Goal: Transaction & Acquisition: Purchase product/service

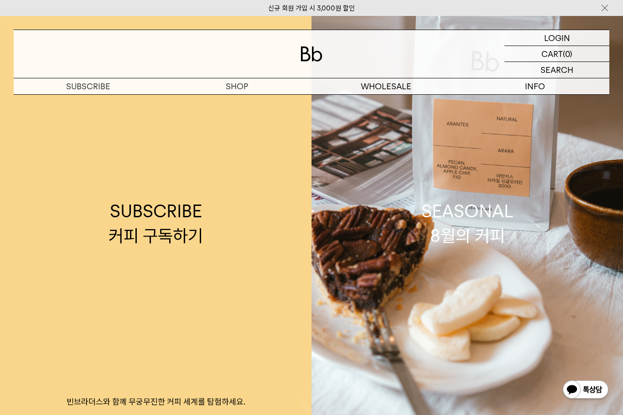
click at [0, 0] on p "로그인" at bounding box center [0, 0] width 0 height 0
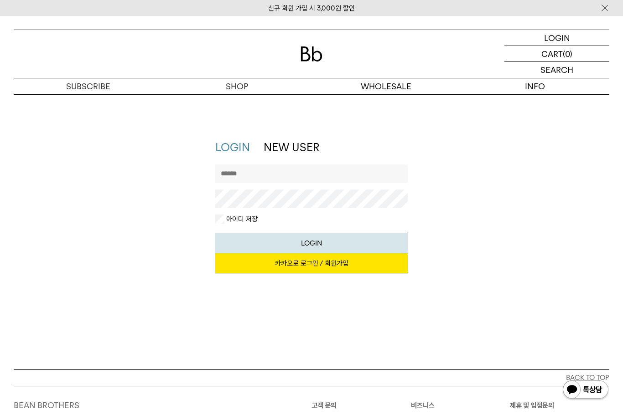
click at [351, 268] on link "카카오로 로그인 / 회원가입" at bounding box center [311, 263] width 192 height 20
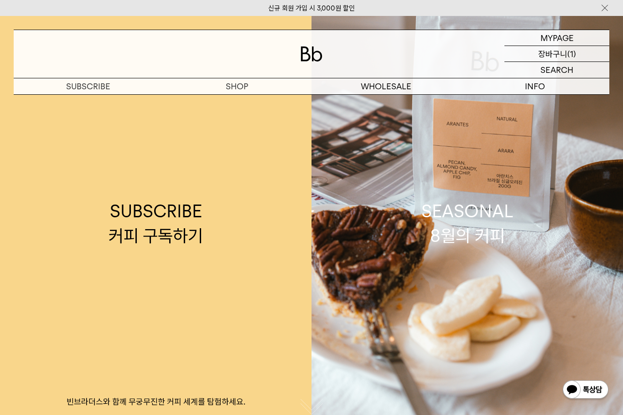
click at [572, 54] on p "(1)" at bounding box center [571, 53] width 9 height 15
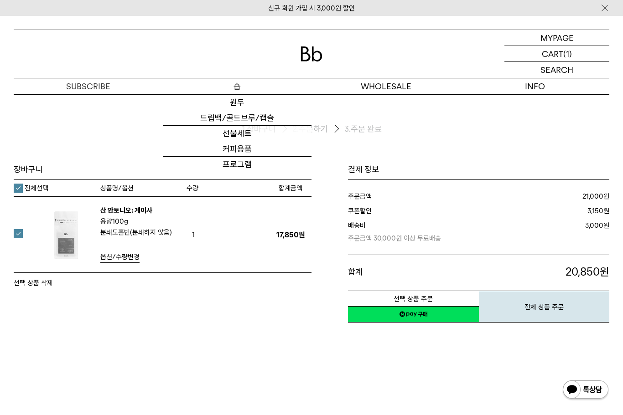
click at [237, 104] on link "원두" at bounding box center [237, 102] width 149 height 15
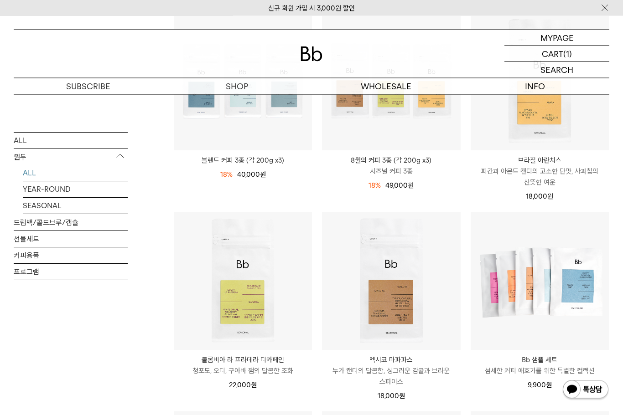
scroll to position [170, 0]
click at [29, 222] on link "드립백/콜드브루/캡슐" at bounding box center [71, 223] width 114 height 16
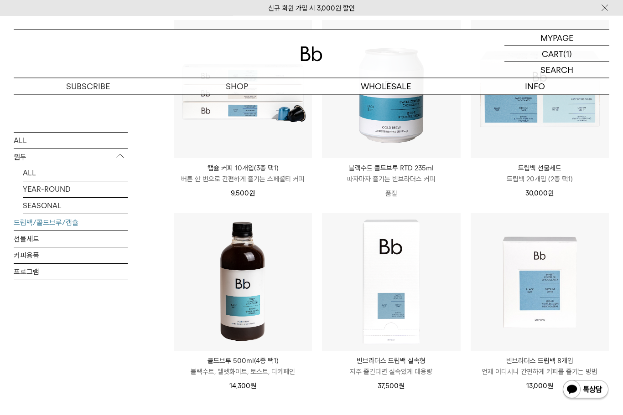
scroll to position [362, 0]
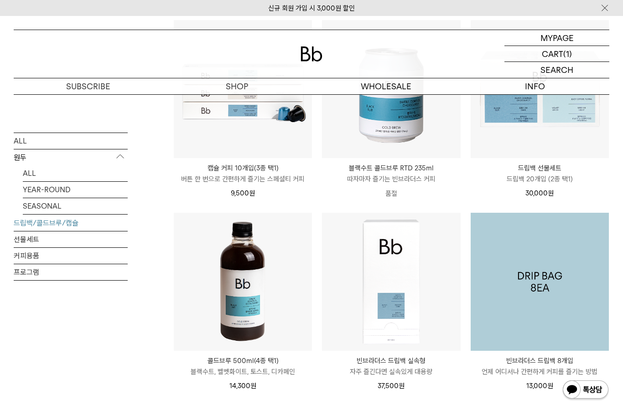
click at [542, 322] on img at bounding box center [539, 282] width 138 height 138
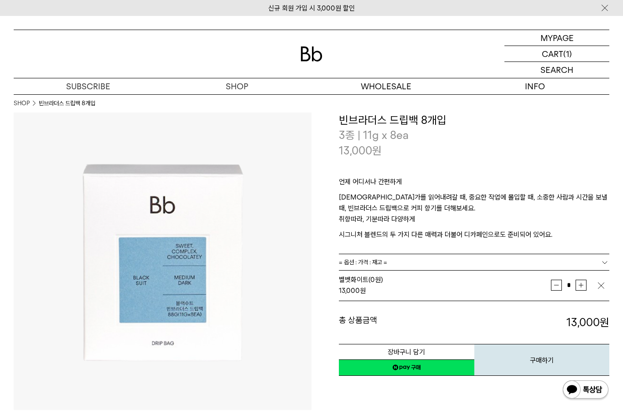
click at [425, 348] on button "장바구니 담기" at bounding box center [406, 352] width 135 height 16
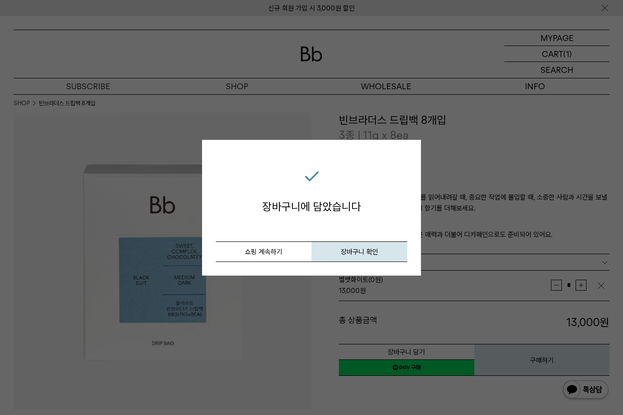
click at [381, 251] on button "장바구니 확인" at bounding box center [359, 252] width 96 height 21
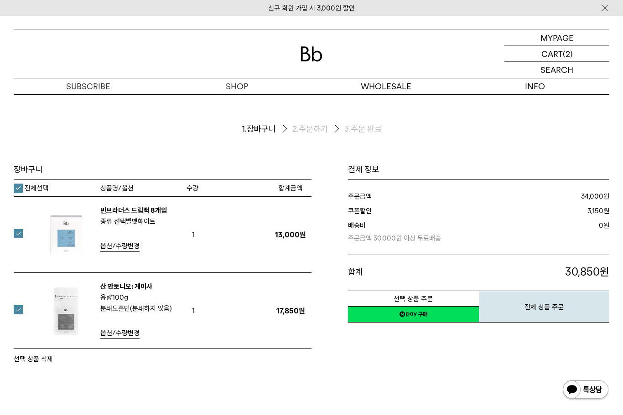
click at [535, 306] on button "전체 상품 주문" at bounding box center [544, 307] width 131 height 32
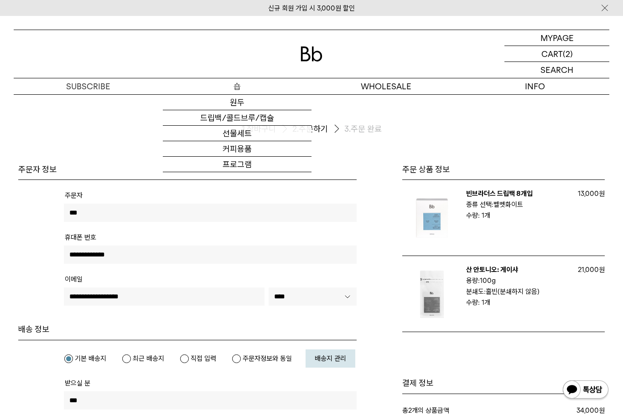
click at [238, 103] on link "원두" at bounding box center [237, 102] width 149 height 15
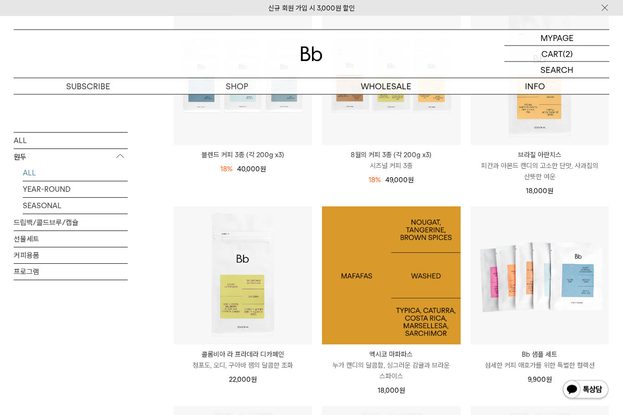
scroll to position [176, 0]
click at [361, 304] on img at bounding box center [391, 275] width 138 height 138
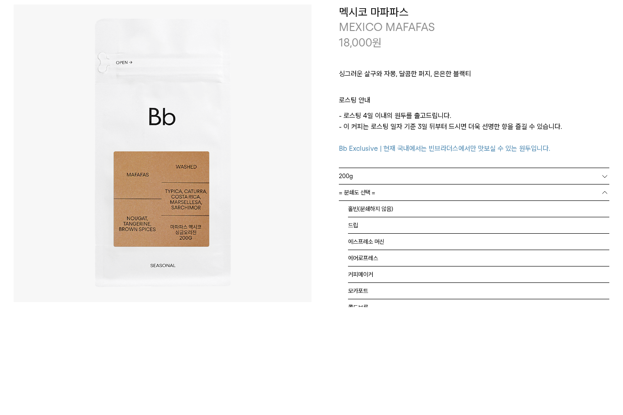
scroll to position [108, 0]
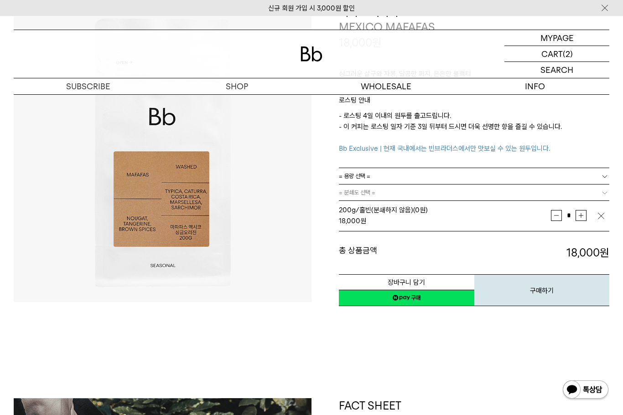
click at [447, 283] on button "장바구니 담기" at bounding box center [406, 282] width 135 height 16
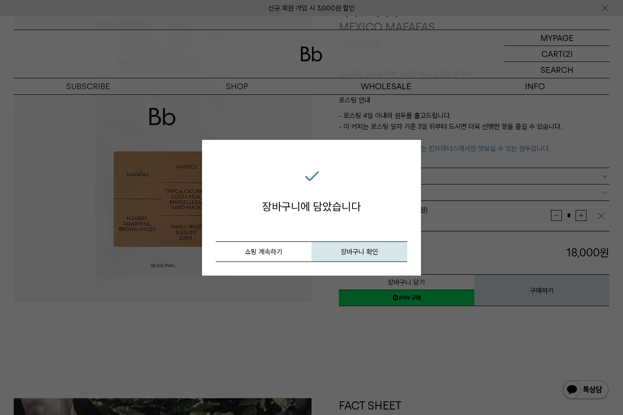
click at [372, 253] on span "장바구니 확인" at bounding box center [358, 252] width 37 height 8
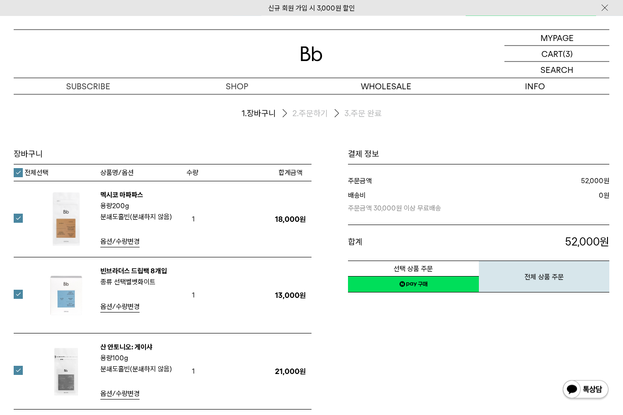
scroll to position [15, 0]
click at [18, 371] on label at bounding box center [24, 370] width 20 height 9
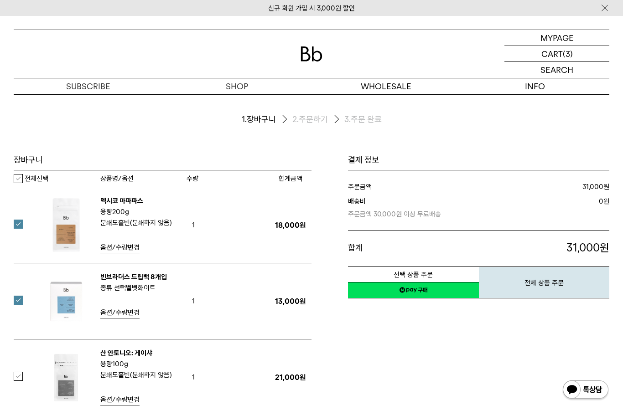
scroll to position [9, 0]
click at [520, 283] on button "전체 상품 주문" at bounding box center [544, 283] width 131 height 32
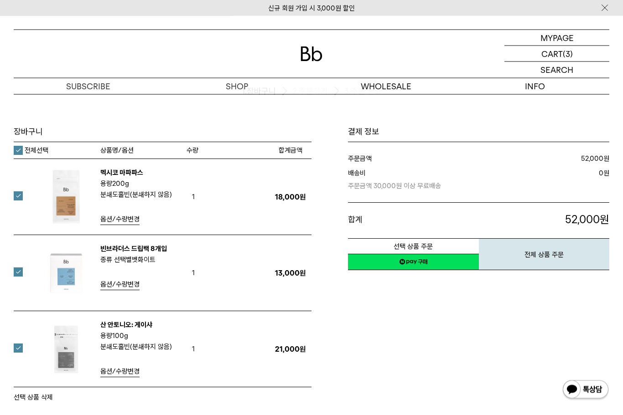
scroll to position [36, 0]
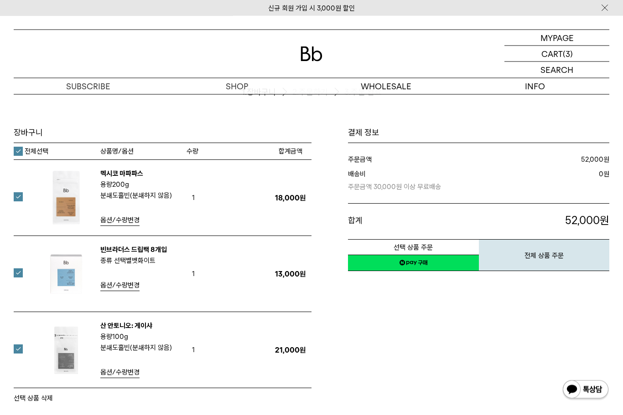
click at [18, 351] on label at bounding box center [24, 349] width 20 height 9
click at [441, 252] on button "선택 상품 주문" at bounding box center [413, 247] width 131 height 16
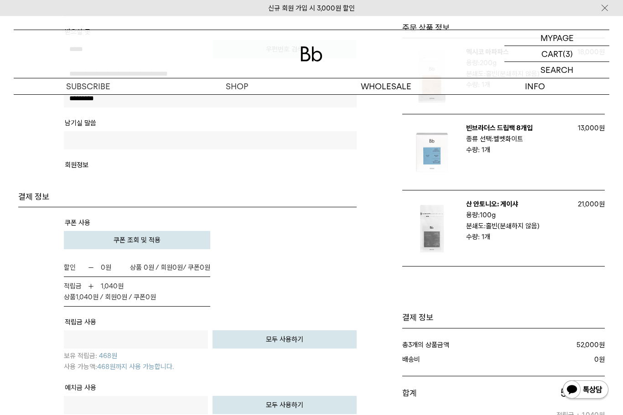
scroll to position [330, 0]
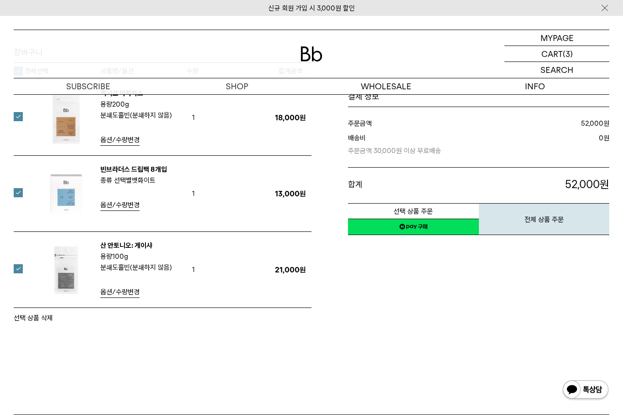
scroll to position [116, 0]
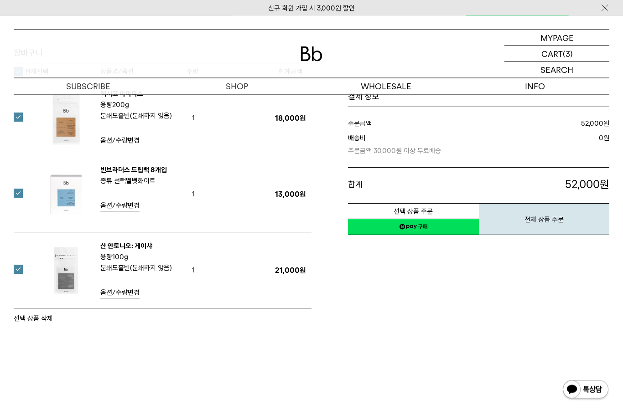
click at [129, 294] on span "옵션/수량변경" at bounding box center [119, 293] width 39 height 8
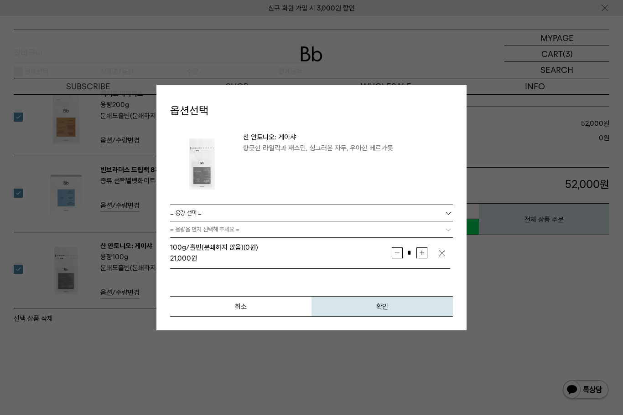
click at [445, 258] on img at bounding box center [441, 253] width 9 height 9
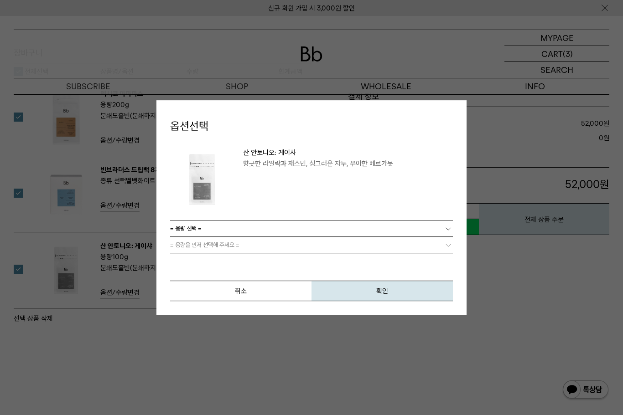
click at [264, 301] on button "취소" at bounding box center [240, 291] width 141 height 21
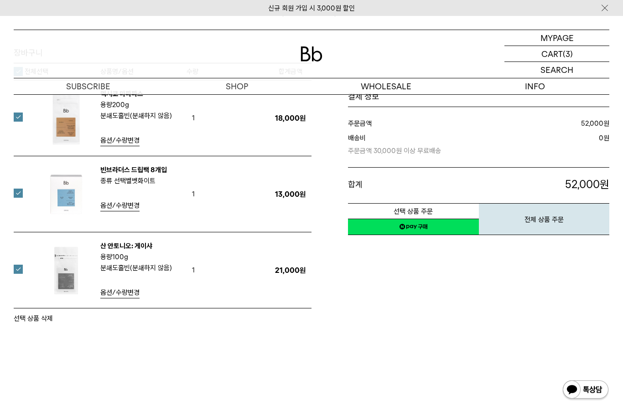
click at [134, 291] on span "옵션/수량변경" at bounding box center [119, 293] width 39 height 8
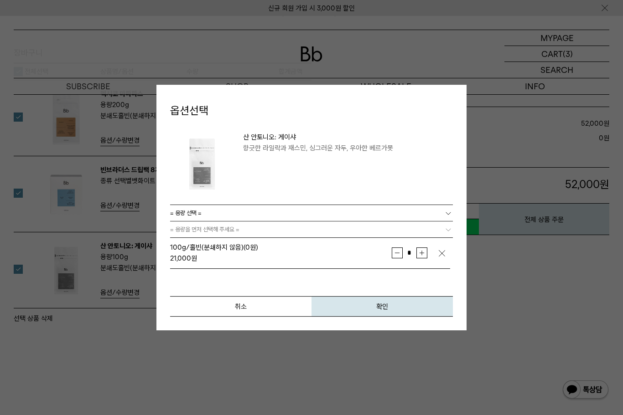
click at [443, 258] on img at bounding box center [441, 253] width 9 height 9
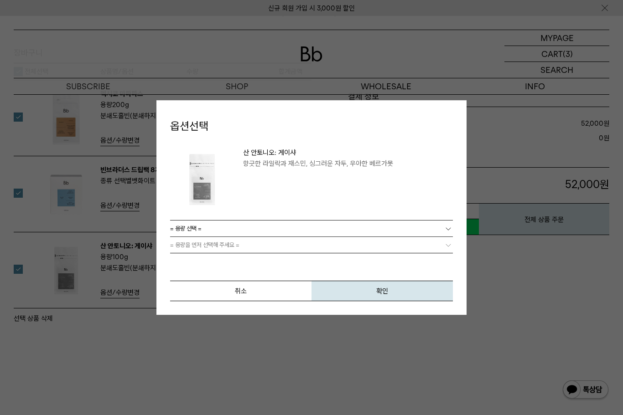
click at [401, 301] on button "확인" at bounding box center [381, 291] width 141 height 21
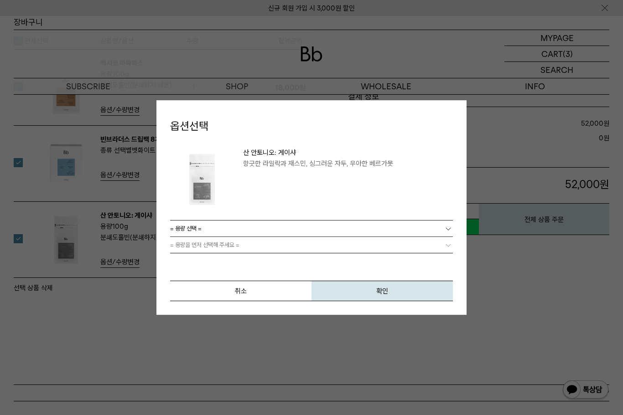
click at [268, 290] on button "취소" at bounding box center [240, 291] width 141 height 21
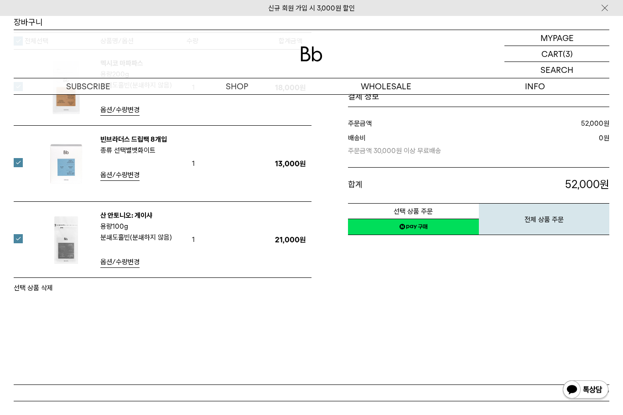
click at [22, 238] on label at bounding box center [24, 238] width 20 height 9
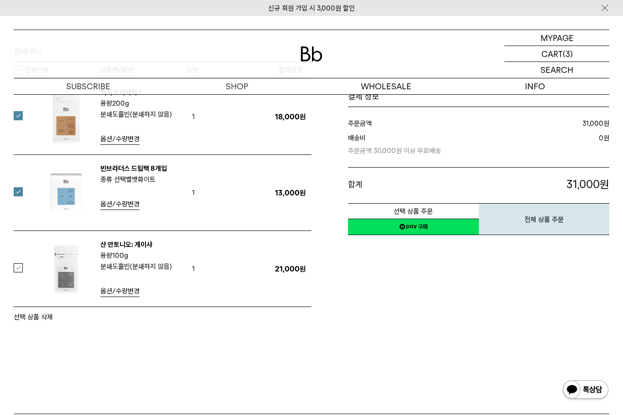
scroll to position [118, 0]
click at [18, 192] on label at bounding box center [24, 192] width 20 height 9
click at [18, 116] on label at bounding box center [24, 116] width 20 height 9
click at [21, 111] on label at bounding box center [24, 115] width 20 height 9
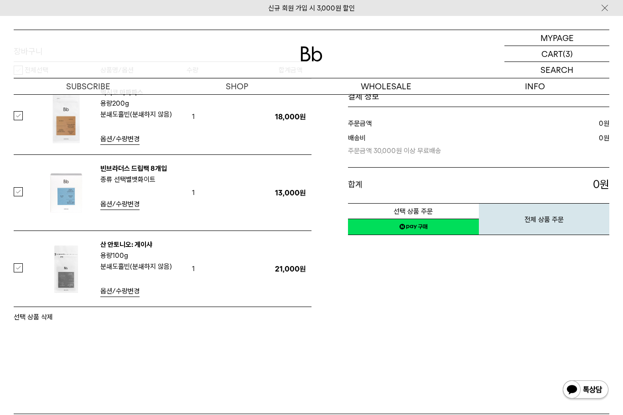
click at [19, 268] on label at bounding box center [24, 267] width 20 height 9
click at [37, 317] on button "선택 상품 삭제" at bounding box center [33, 317] width 39 height 11
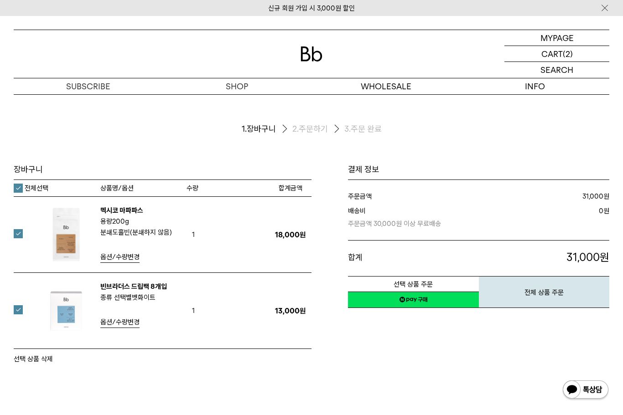
scroll to position [118, 0]
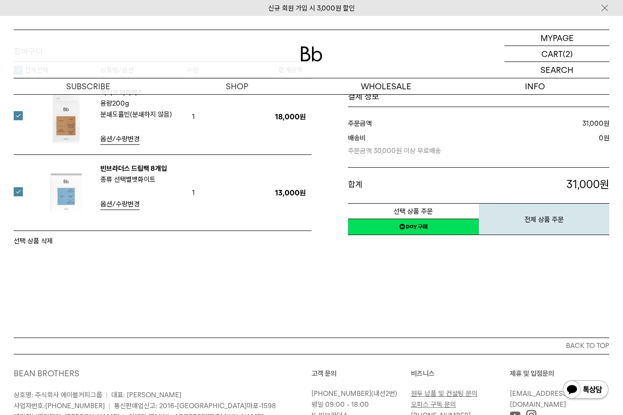
click at [451, 208] on button "선택 상품 주문" at bounding box center [413, 211] width 131 height 16
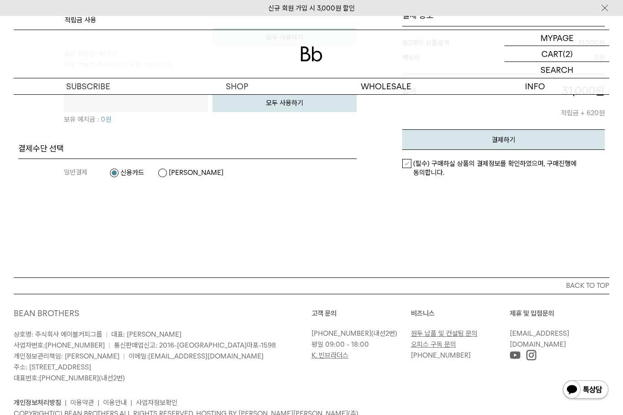
scroll to position [729, 0]
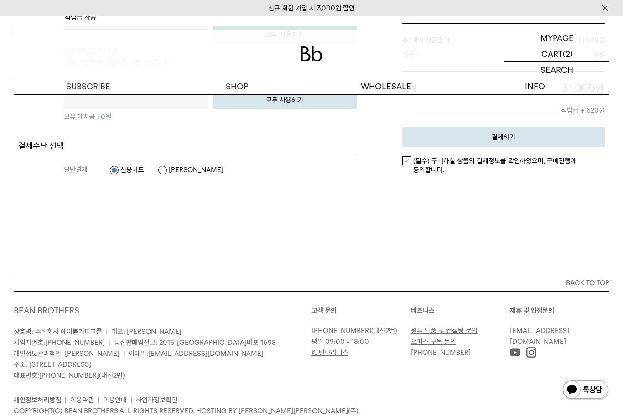
click at [409, 170] on label "(필수) 구매하실 상품의 결제정보를 확인하였으며, 구매진행에 동의합니다." at bounding box center [503, 165] width 202 height 18
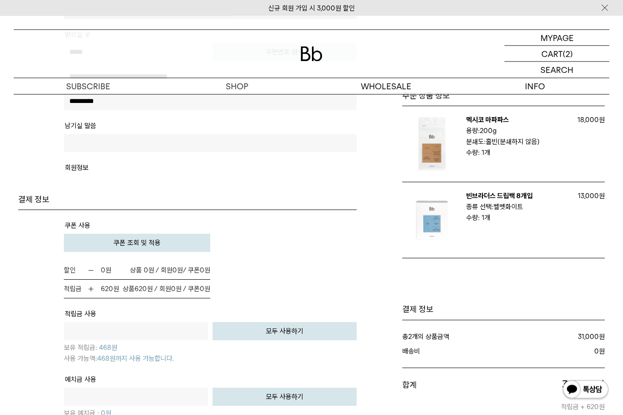
scroll to position [433, 0]
click at [275, 340] on button "모두 사용하기" at bounding box center [284, 331] width 144 height 18
type input "***"
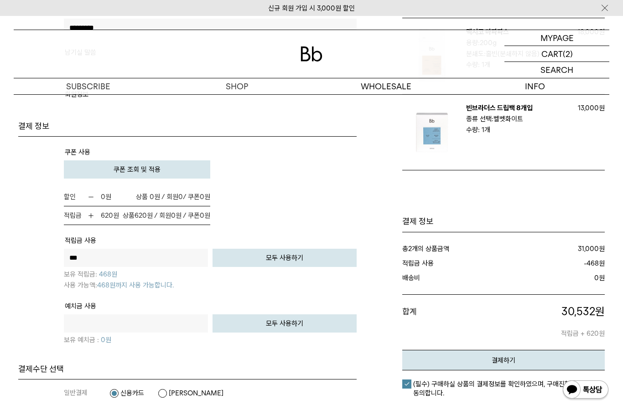
scroll to position [536, 0]
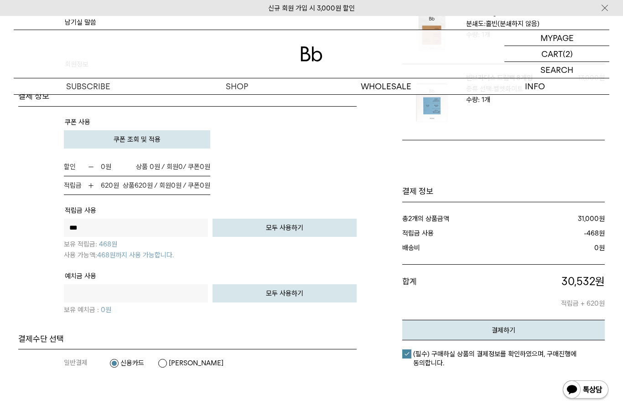
click at [161, 140] on button "쿠폰 조회 및 적용" at bounding box center [137, 139] width 146 height 18
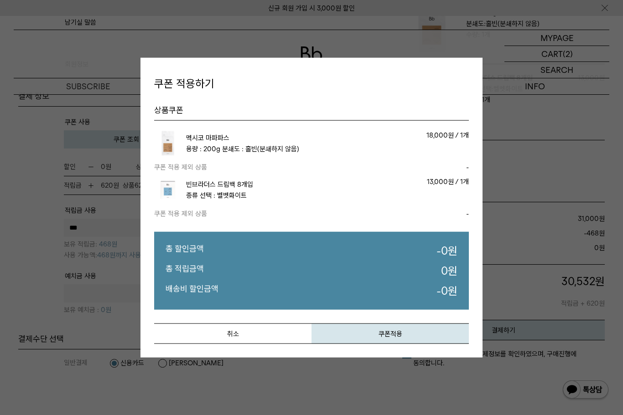
click at [259, 344] on button "취소" at bounding box center [232, 334] width 157 height 21
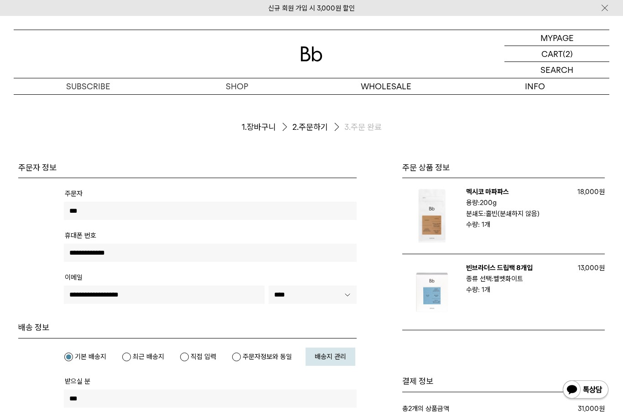
scroll to position [0, 0]
